Goal: Task Accomplishment & Management: Manage account settings

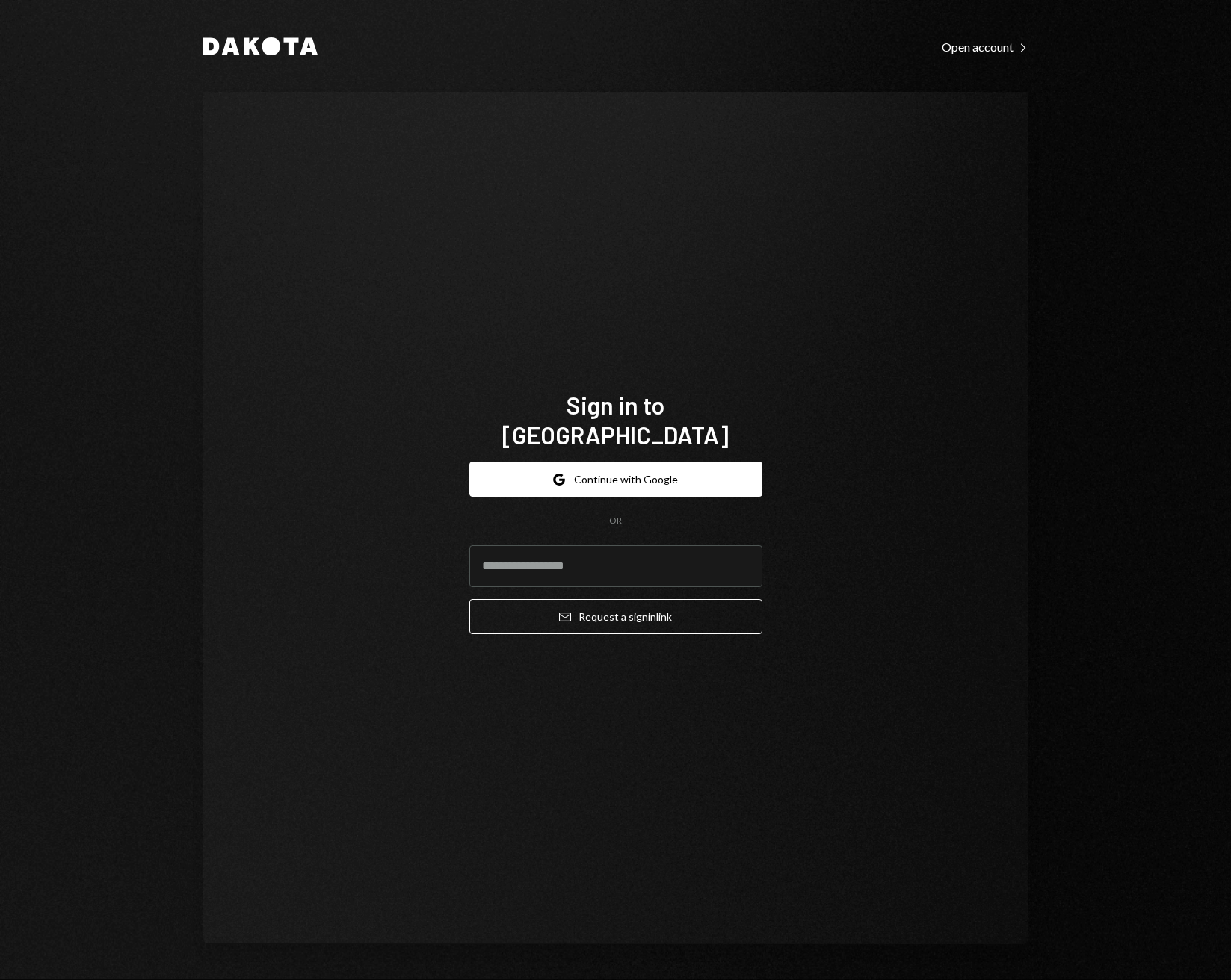
type input "**********"
click at [642, 472] on button "Google Continue with Google" at bounding box center [616, 479] width 293 height 35
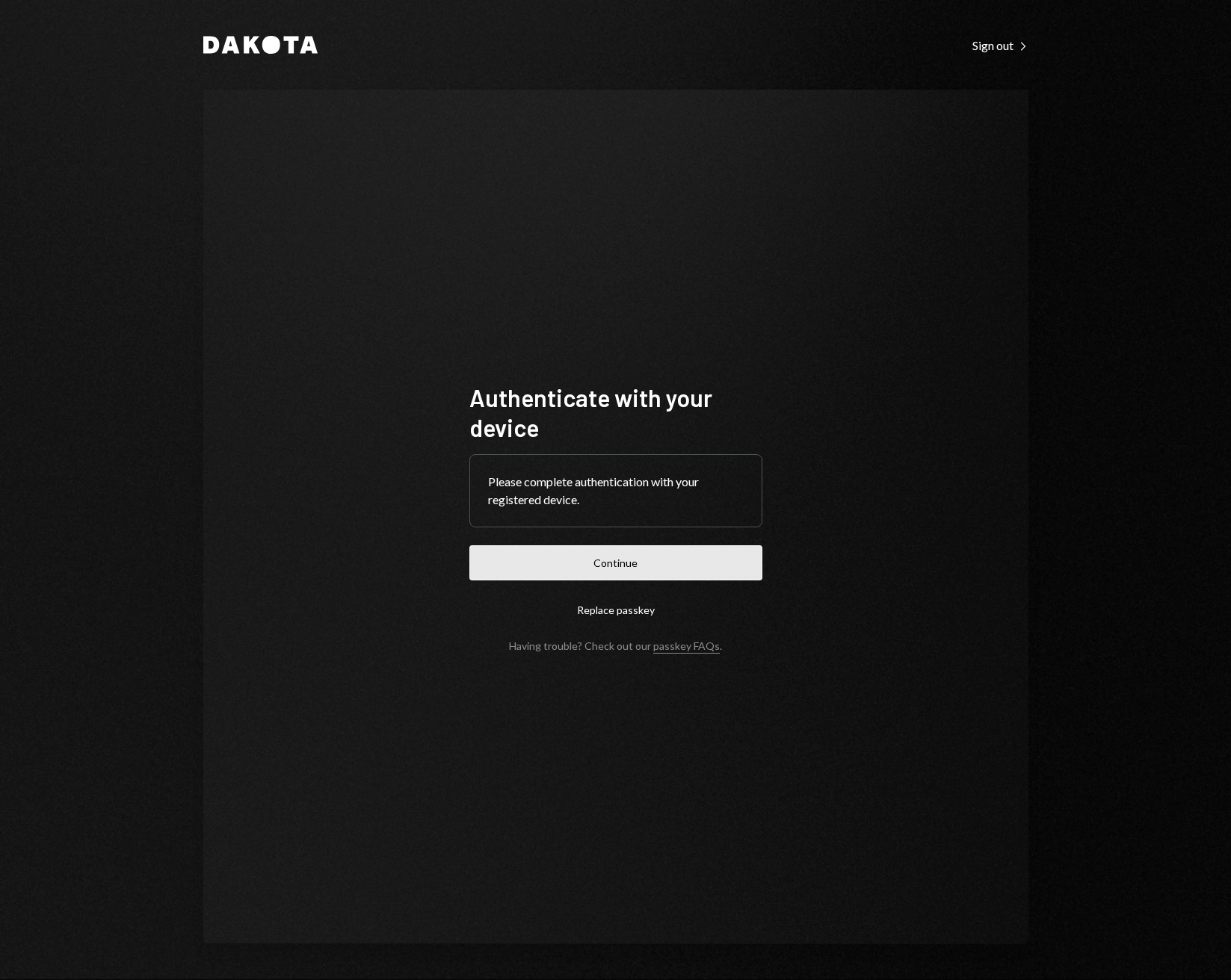
click at [605, 568] on button "Continue" at bounding box center [616, 563] width 293 height 35
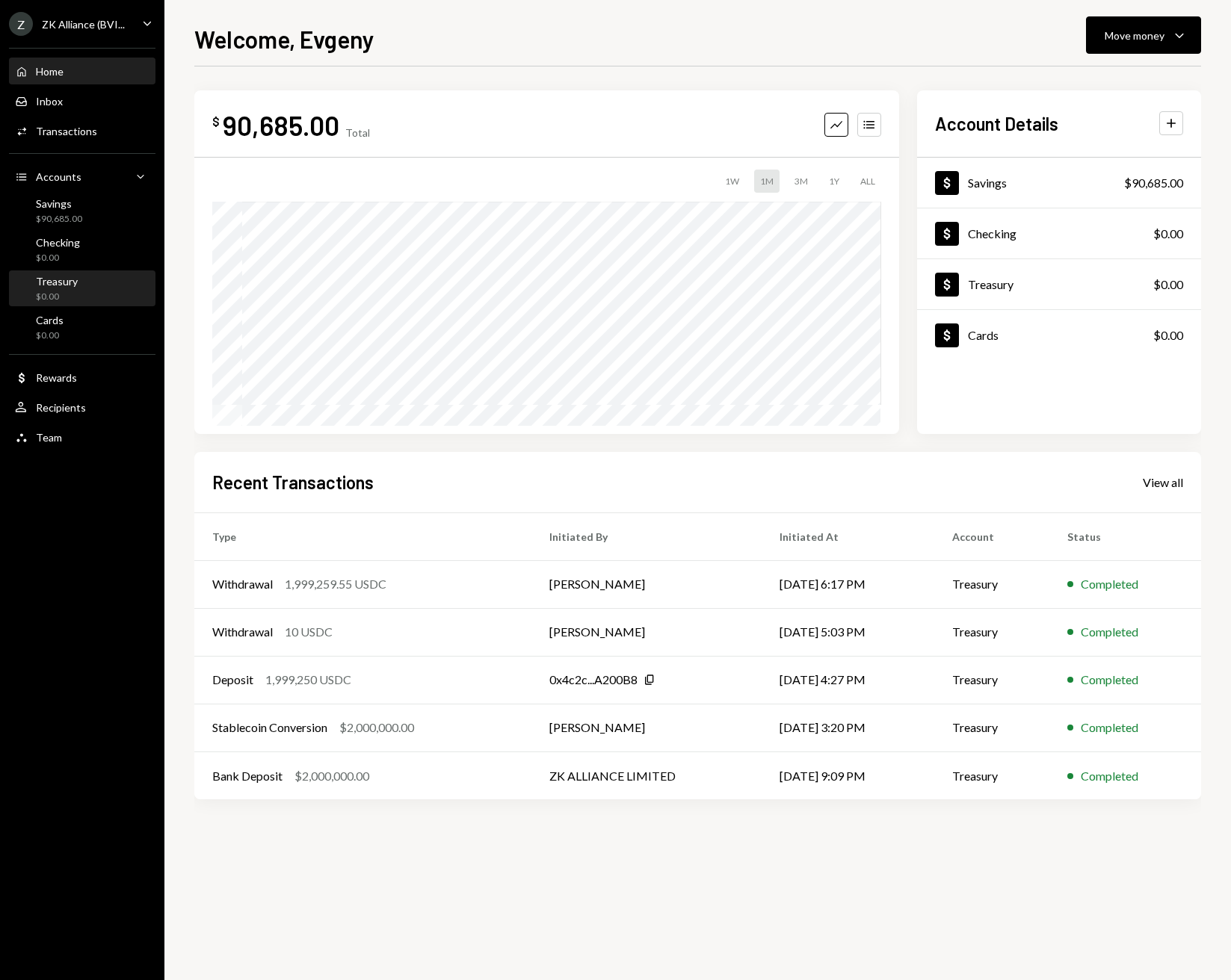
click at [72, 294] on div "$0.00" at bounding box center [57, 297] width 42 height 13
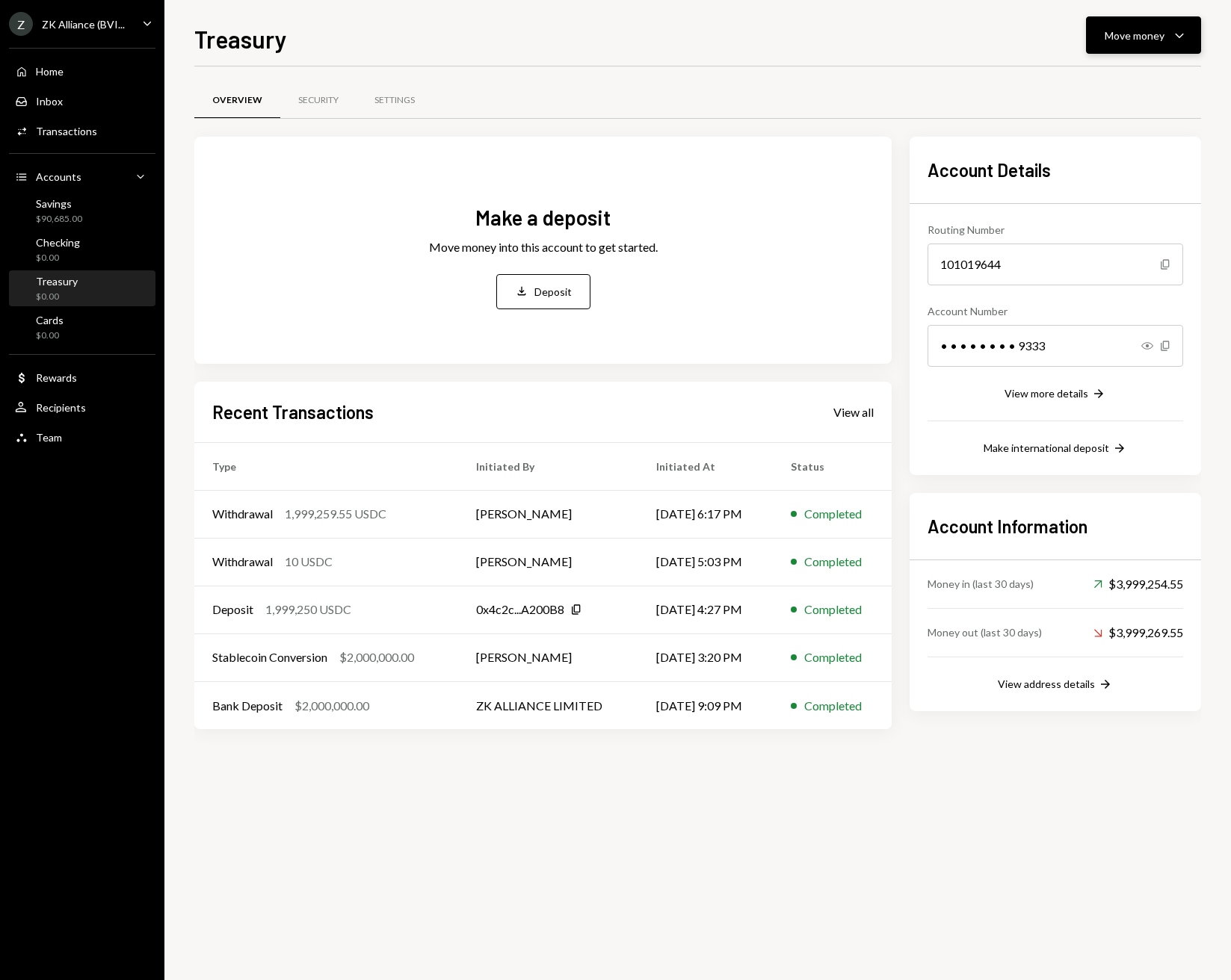
click at [1164, 36] on div "Move money" at bounding box center [1134, 35] width 60 height 16
click at [1093, 115] on div "Transfer" at bounding box center [1132, 113] width 109 height 16
click at [959, 88] on div "Overview Security Settings" at bounding box center [697, 100] width 1006 height 38
click at [285, 513] on div "Withdrawal 1,999,259.55 USDC" at bounding box center [325, 514] width 228 height 18
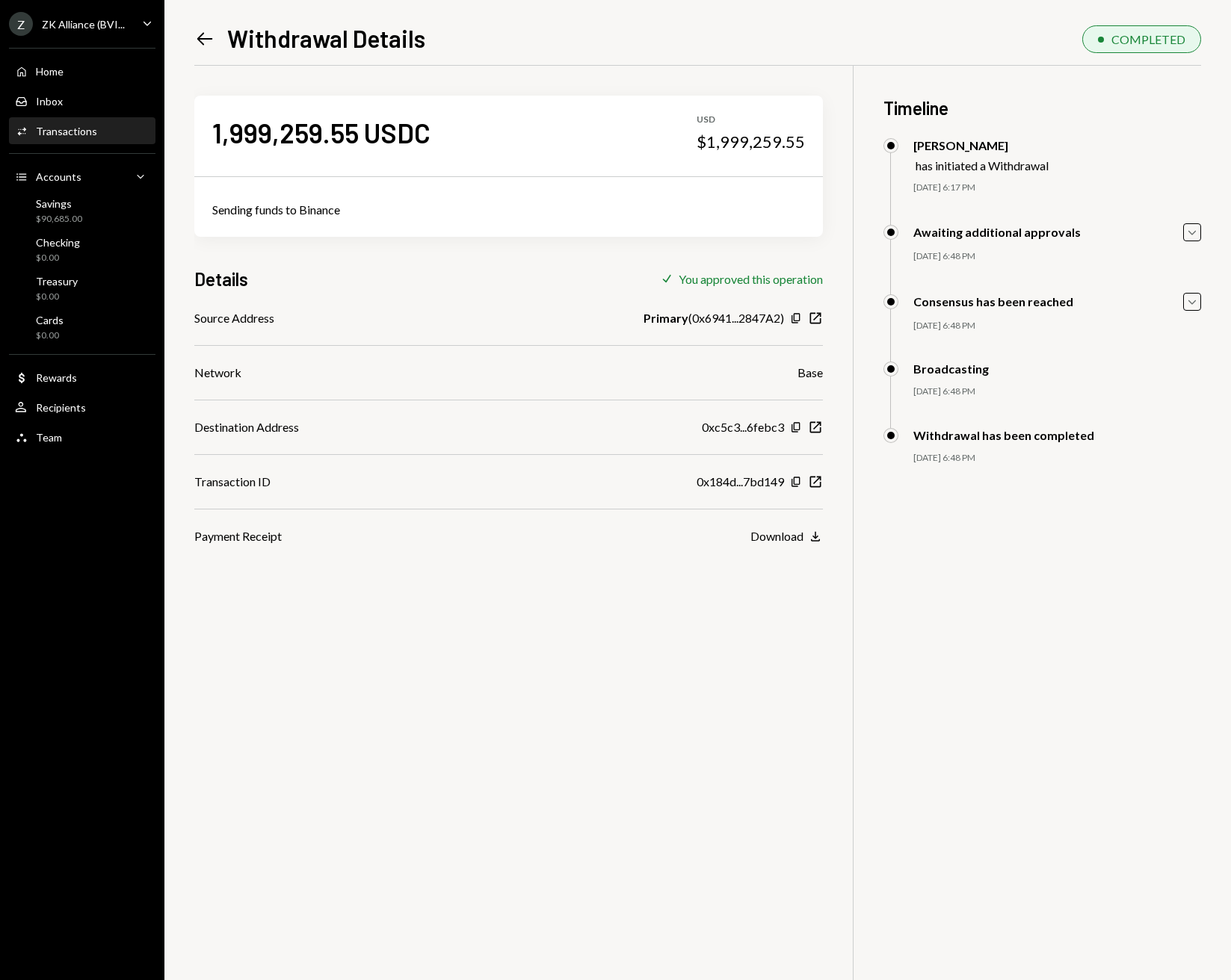
click at [560, 433] on div "Destination Address 0xc5c3...6febc3 Copy New Window" at bounding box center [509, 427] width 629 height 18
click at [793, 427] on icon "Copy" at bounding box center [796, 427] width 12 height 12
click at [550, 415] on div "Source Address Primary ( 0x6941...2847A2 ) Copy New Window Network Base Destina…" at bounding box center [509, 427] width 629 height 236
